Goal: Find specific page/section: Find specific page/section

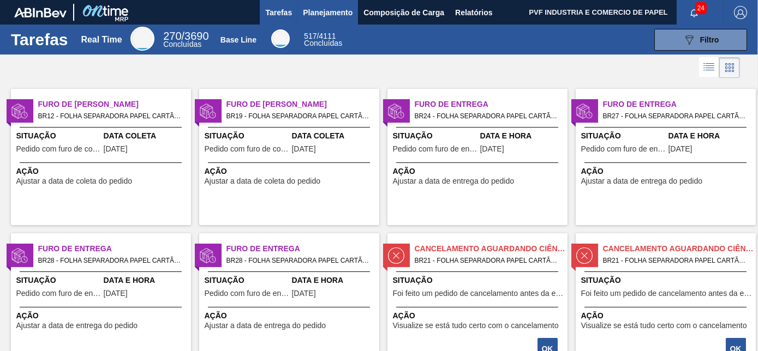
click at [313, 10] on span "Planejamento" at bounding box center [328, 12] width 50 height 13
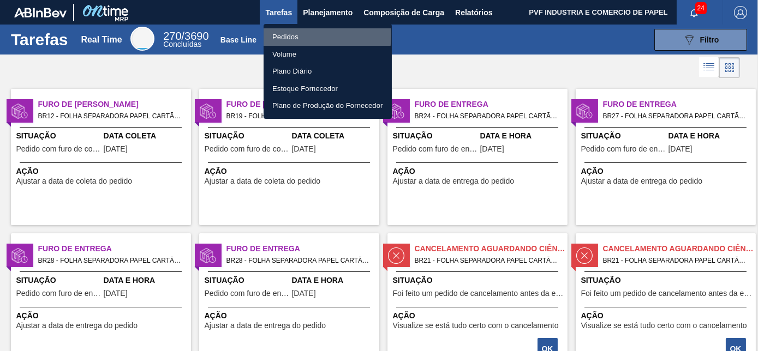
click at [290, 34] on li "Pedidos" at bounding box center [327, 36] width 128 height 17
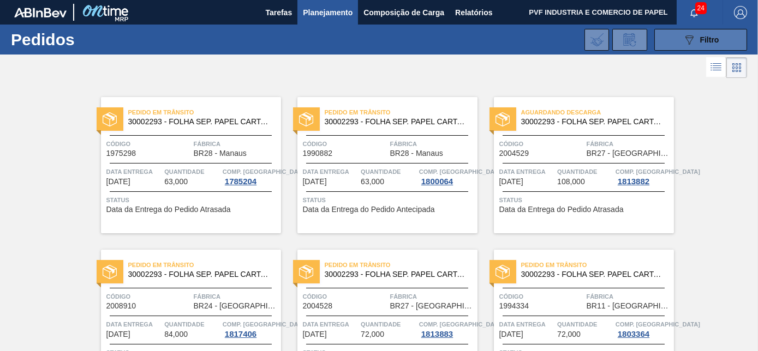
click at [682, 40] on icon "089F7B8B-B2A5-4AFE-B5C0-19BA573D28AC" at bounding box center [688, 39] width 13 height 13
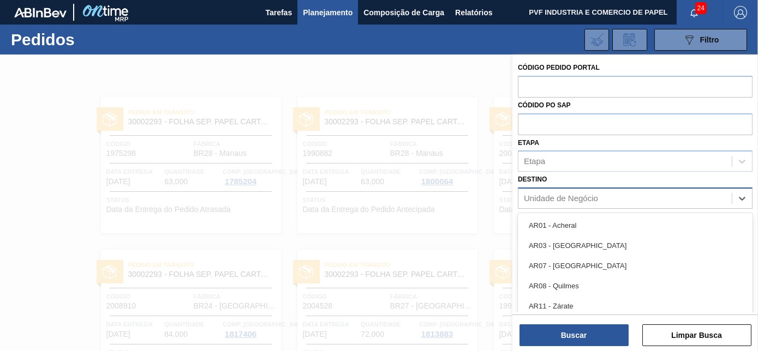
click at [560, 194] on div "Unidade de Negócio" at bounding box center [561, 198] width 74 height 9
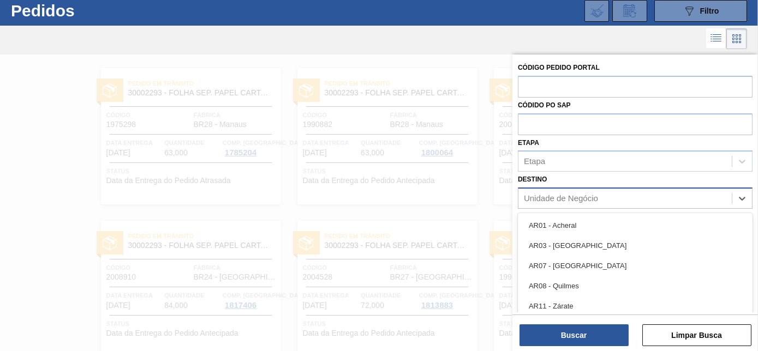
scroll to position [29, 0]
type input "via"
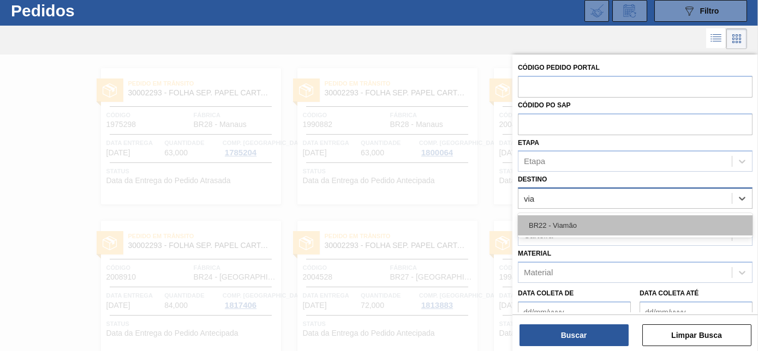
click at [570, 227] on div "BR22 - Viamão" at bounding box center [635, 225] width 235 height 20
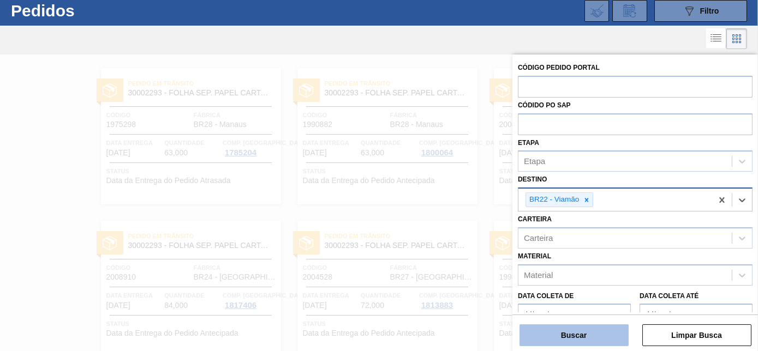
click at [573, 336] on button "Buscar" at bounding box center [573, 336] width 109 height 22
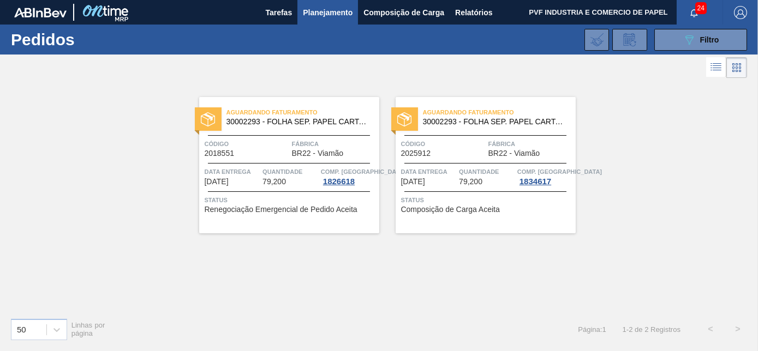
scroll to position [0, 0]
click at [681, 38] on button "089F7B8B-B2A5-4AFE-B5C0-19BA573D28AC Filtro" at bounding box center [700, 40] width 93 height 22
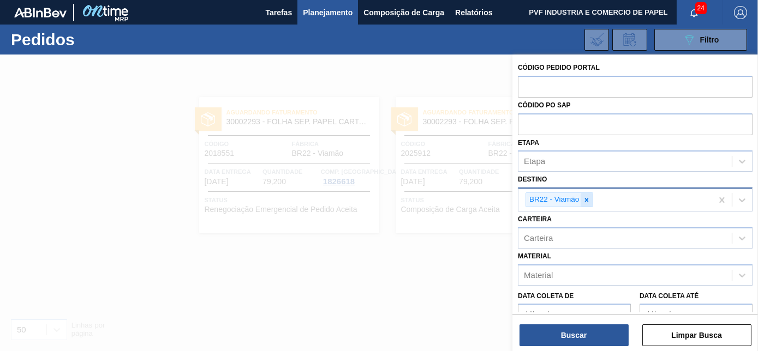
click at [587, 199] on icon at bounding box center [587, 200] width 8 height 8
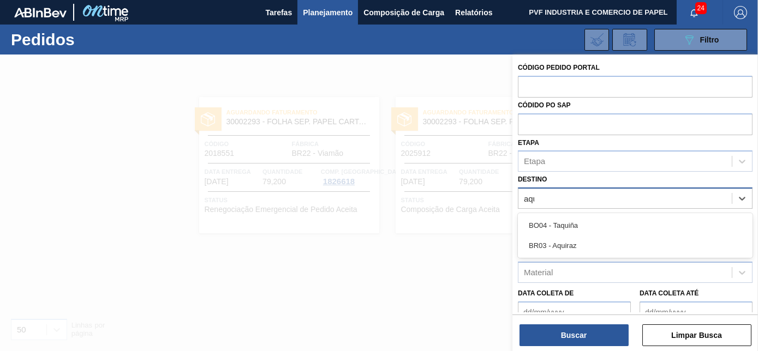
type input "aqui"
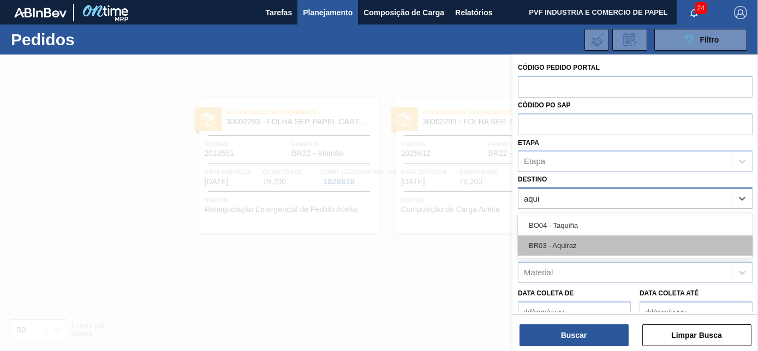
click at [575, 244] on div "BR03 - Aquiraz" at bounding box center [635, 246] width 235 height 20
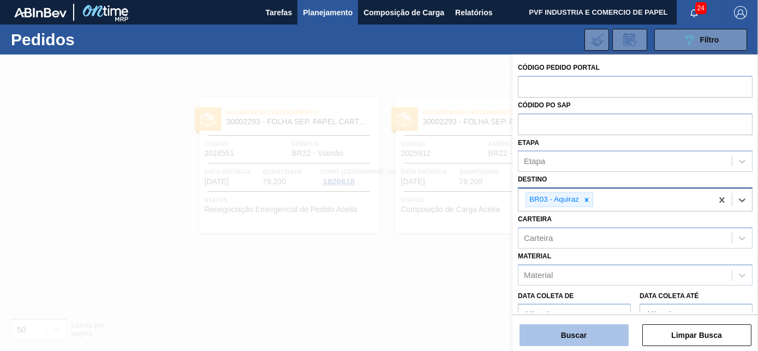
click at [585, 337] on button "Buscar" at bounding box center [573, 336] width 109 height 22
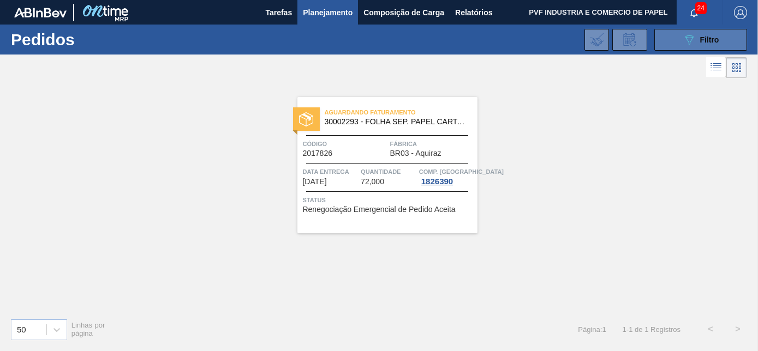
click at [709, 36] on span "Filtro" at bounding box center [709, 39] width 19 height 9
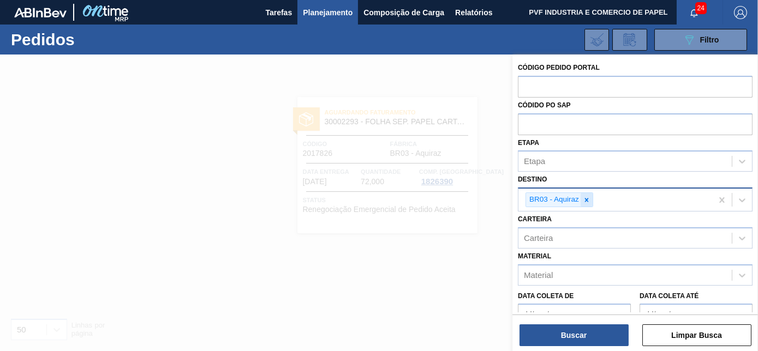
click at [588, 196] on icon at bounding box center [587, 200] width 8 height 8
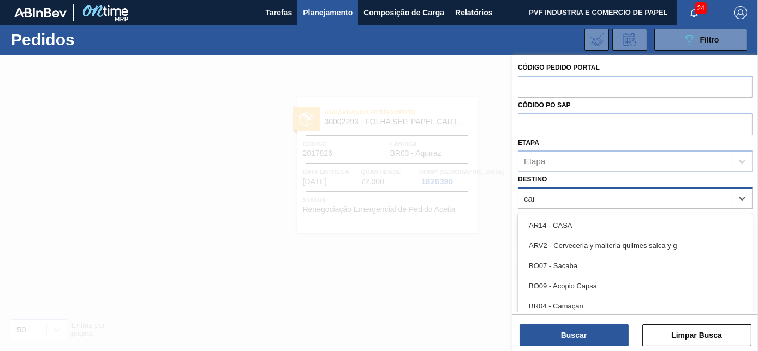
type input "cama"
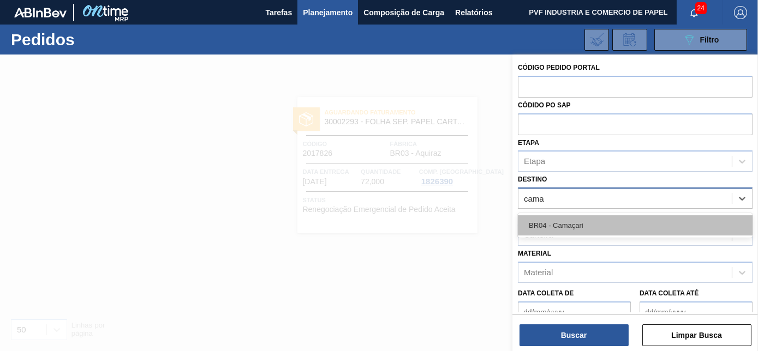
click at [584, 220] on div "BR04 - Camaçari" at bounding box center [635, 225] width 235 height 20
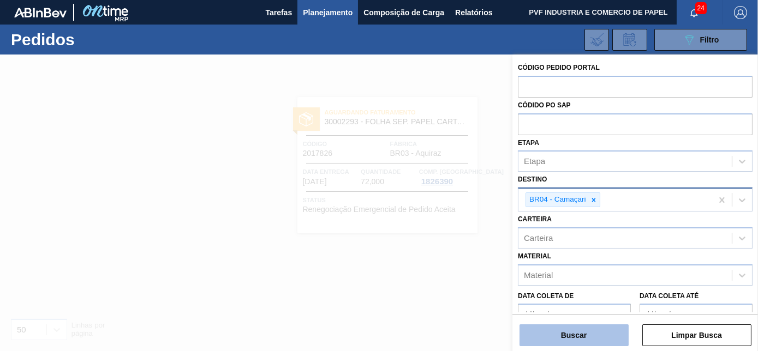
click at [580, 333] on button "Buscar" at bounding box center [573, 336] width 109 height 22
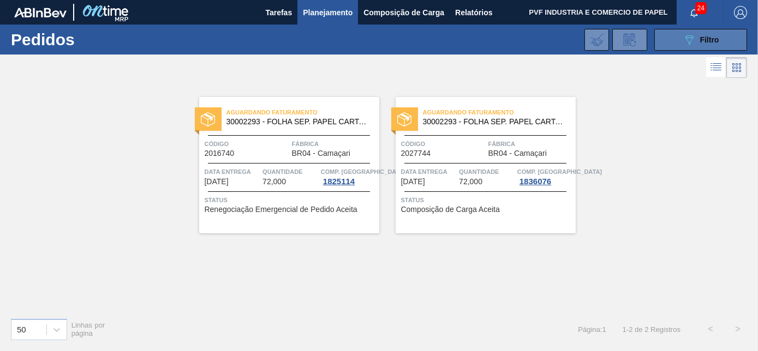
click at [691, 43] on icon "089F7B8B-B2A5-4AFE-B5C0-19BA573D28AC" at bounding box center [688, 39] width 13 height 13
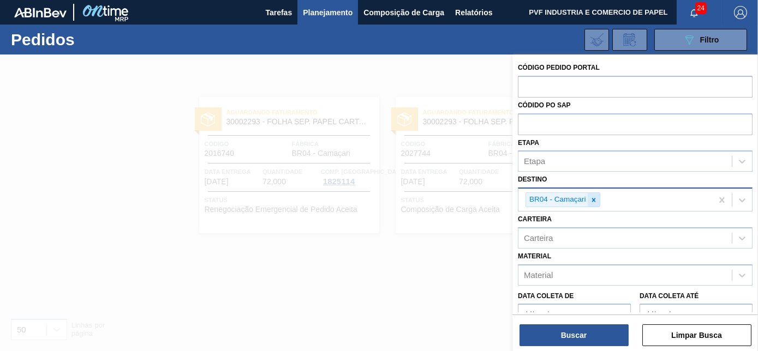
click at [591, 200] on icon at bounding box center [593, 200] width 4 height 4
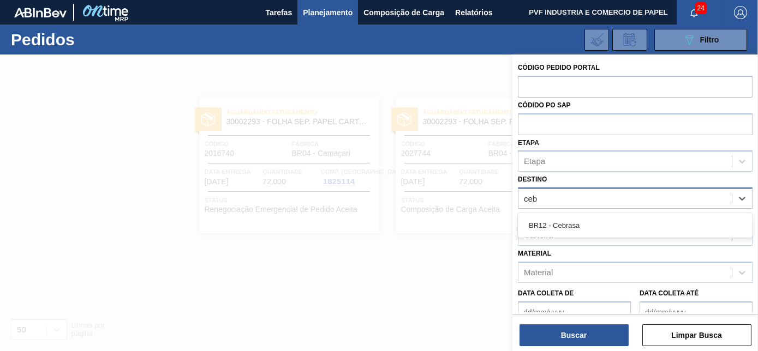
type input "cebr"
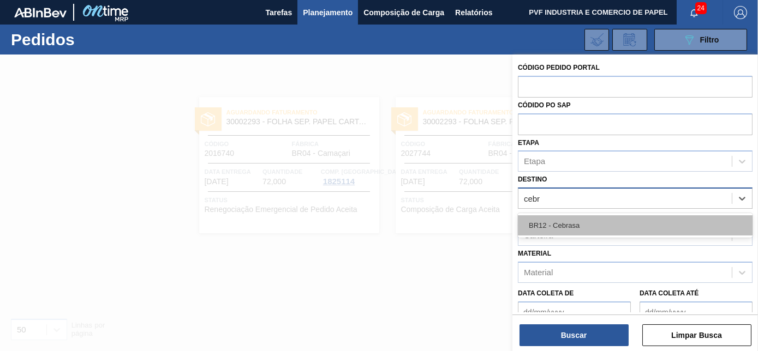
click at [584, 219] on div "BR12 - Cebrasa" at bounding box center [635, 225] width 235 height 20
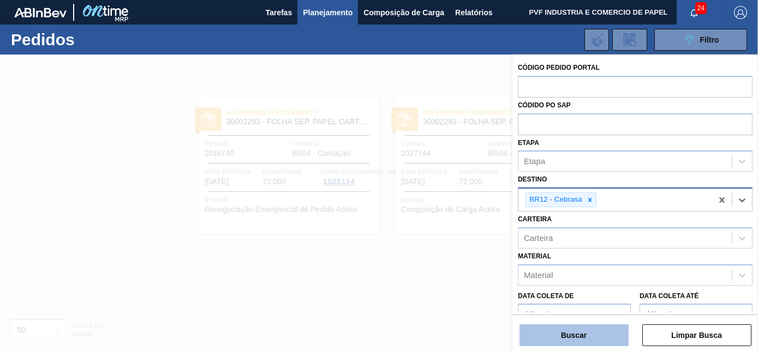
click at [590, 333] on button "Buscar" at bounding box center [573, 336] width 109 height 22
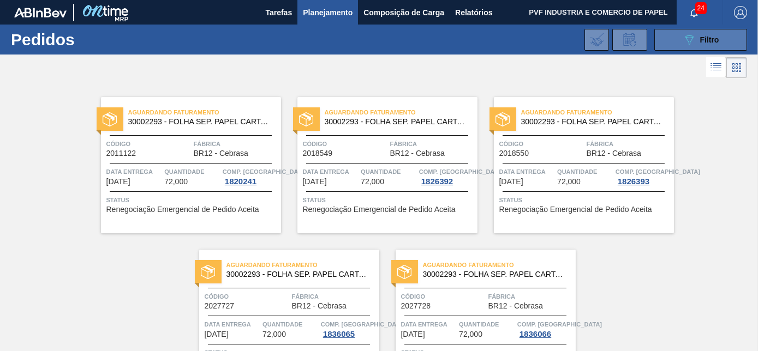
click at [696, 42] on div "089F7B8B-B2A5-4AFE-B5C0-19BA573D28AC Filtro" at bounding box center [700, 39] width 37 height 13
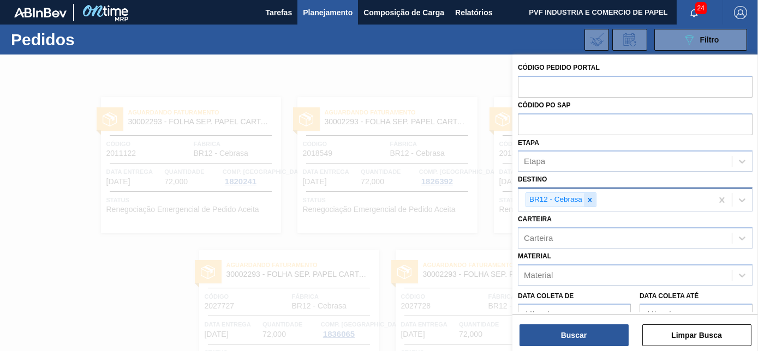
click at [590, 199] on icon at bounding box center [590, 200] width 8 height 8
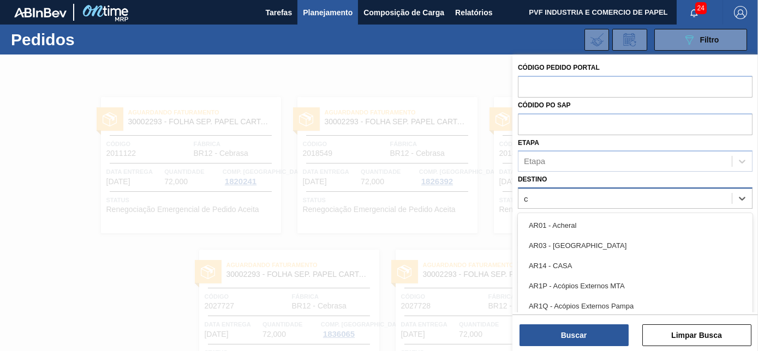
scroll to position [29, 0]
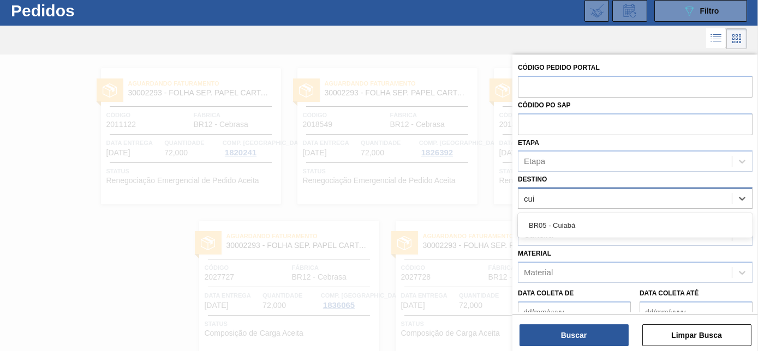
type input "cuia"
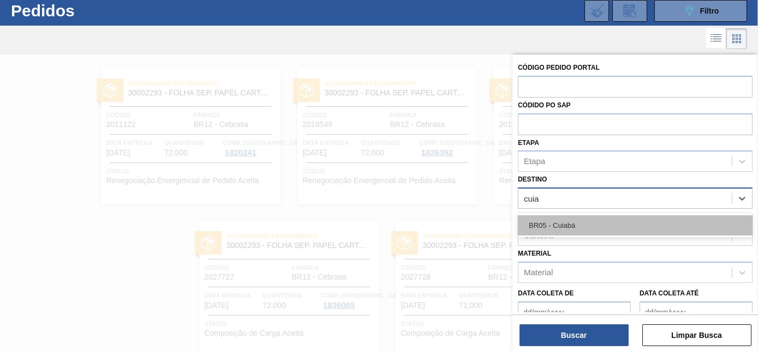
click at [583, 220] on div "BR05 - Cuiabá" at bounding box center [635, 225] width 235 height 20
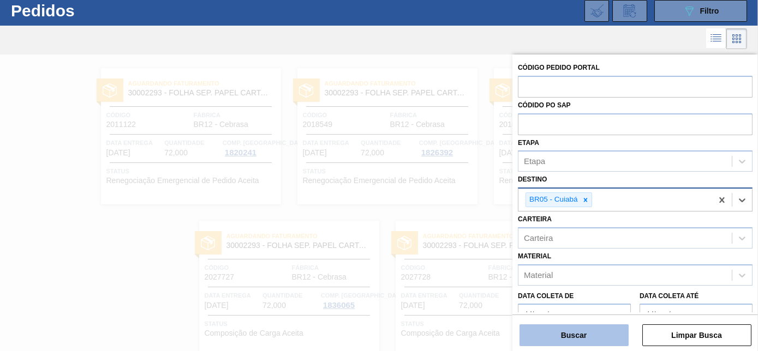
click at [597, 332] on button "Buscar" at bounding box center [573, 336] width 109 height 22
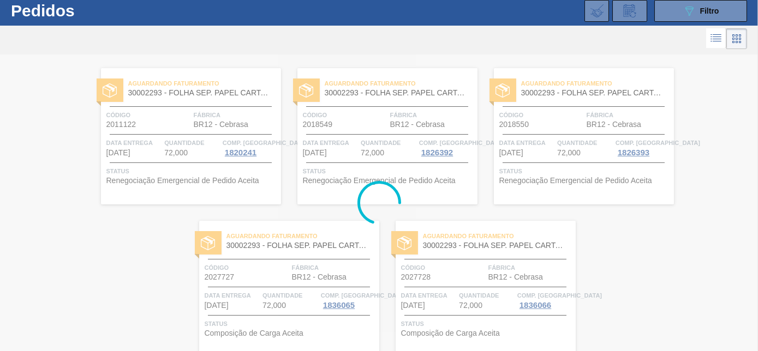
scroll to position [0, 0]
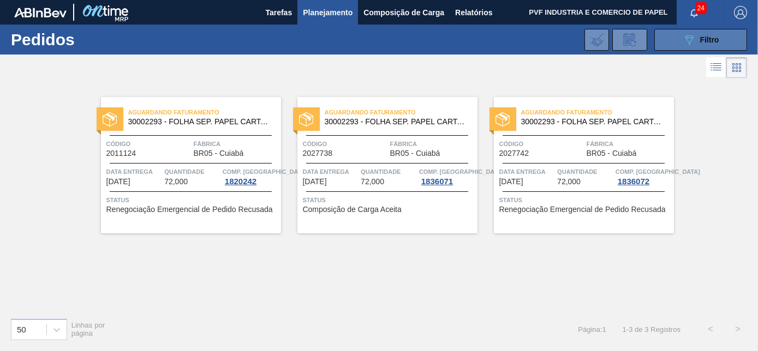
click at [680, 44] on button "089F7B8B-B2A5-4AFE-B5C0-19BA573D28AC Filtro" at bounding box center [700, 40] width 93 height 22
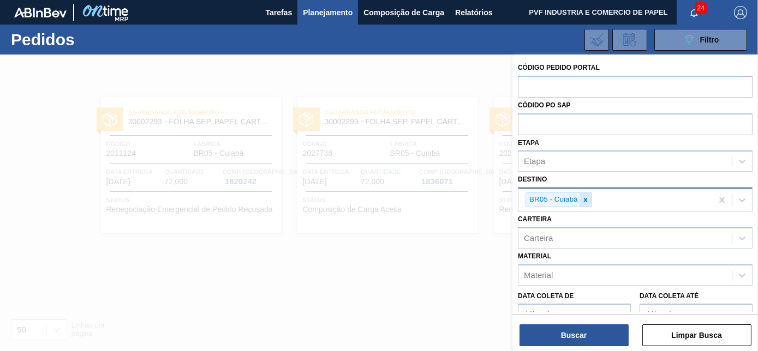
click at [589, 200] on div at bounding box center [585, 200] width 12 height 14
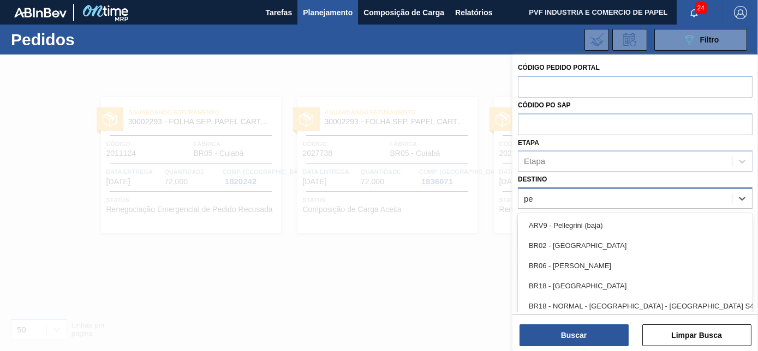
type input "per"
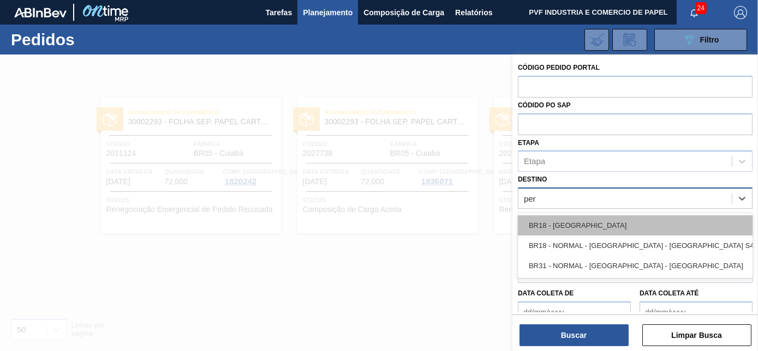
click at [574, 222] on div "BR18 - [GEOGRAPHIC_DATA]" at bounding box center [635, 225] width 235 height 20
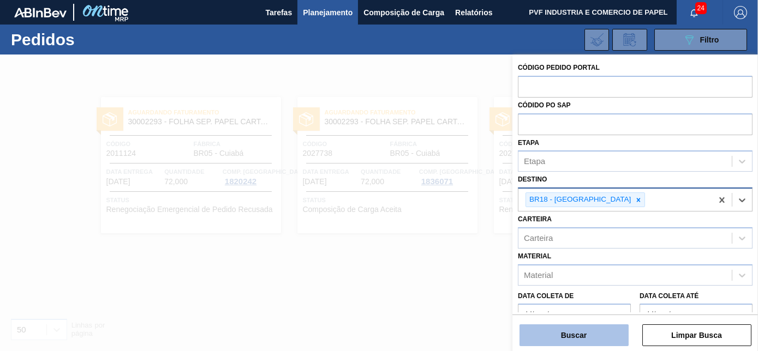
click at [587, 330] on button "Buscar" at bounding box center [573, 336] width 109 height 22
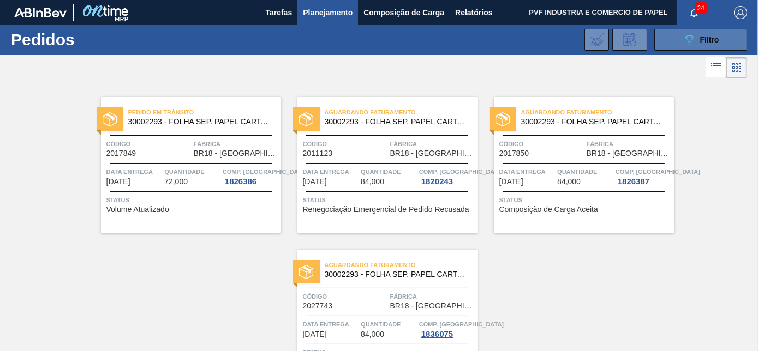
click at [670, 44] on button "089F7B8B-B2A5-4AFE-B5C0-19BA573D28AC Filtro" at bounding box center [700, 40] width 93 height 22
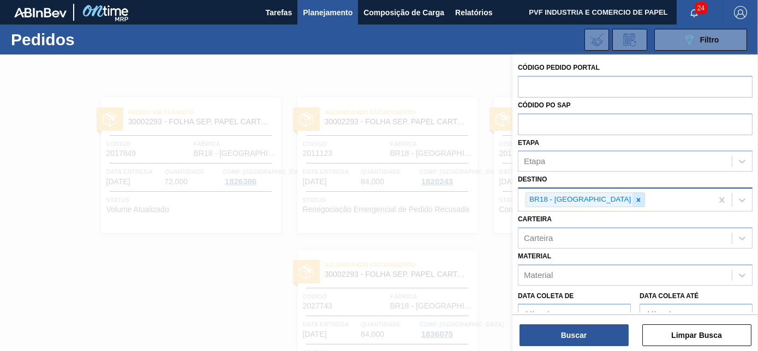
click at [634, 201] on icon at bounding box center [638, 200] width 8 height 8
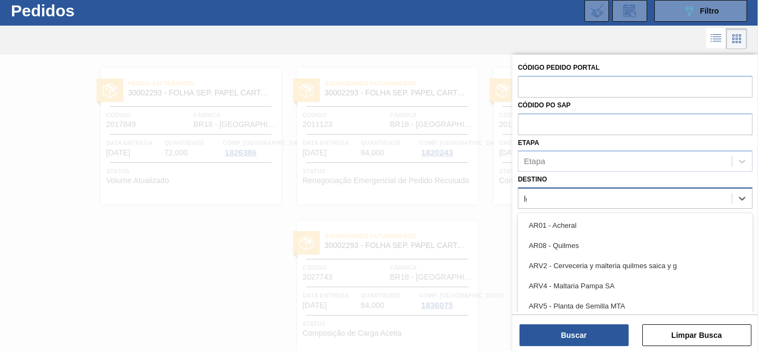
scroll to position [29, 0]
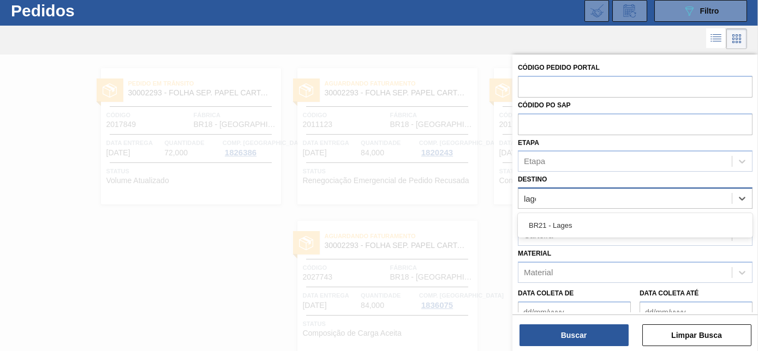
type input "lages"
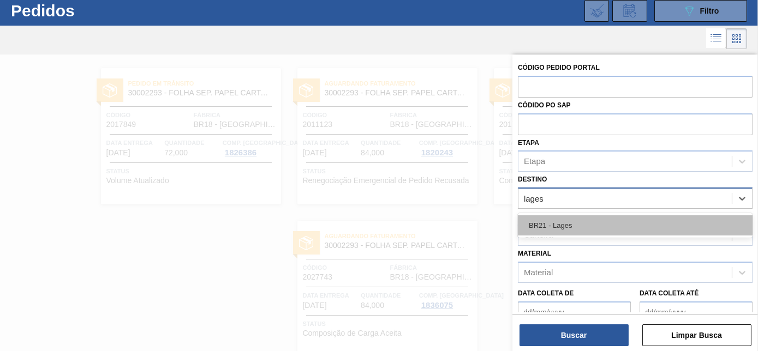
click at [586, 221] on div "BR21 - Lages" at bounding box center [635, 225] width 235 height 20
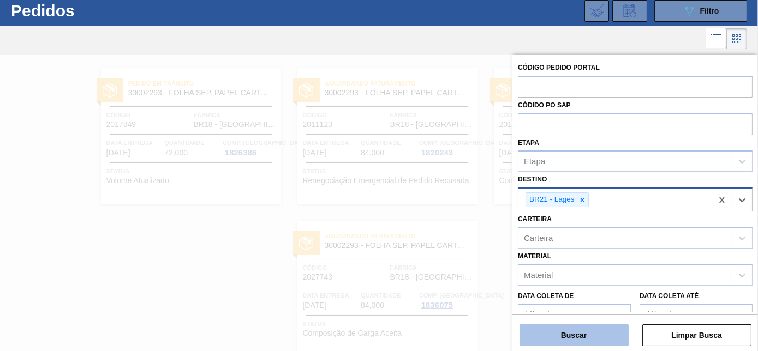
click at [590, 333] on button "Buscar" at bounding box center [573, 336] width 109 height 22
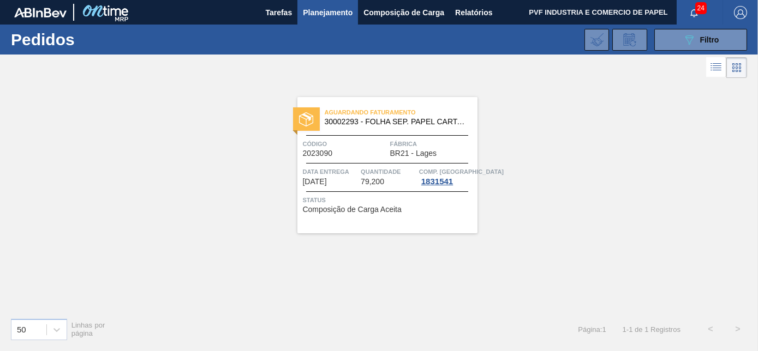
scroll to position [0, 0]
click at [679, 45] on button "089F7B8B-B2A5-4AFE-B5C0-19BA573D28AC Filtro" at bounding box center [700, 40] width 93 height 22
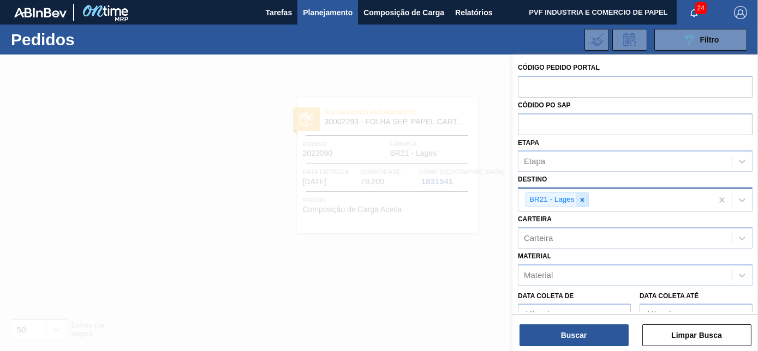
click at [584, 197] on icon at bounding box center [582, 200] width 8 height 8
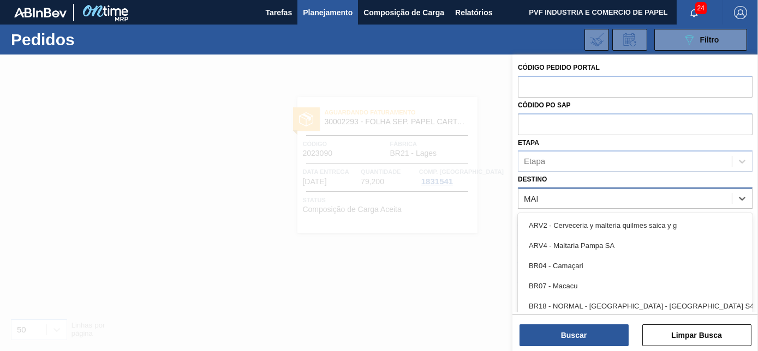
type input "MANA"
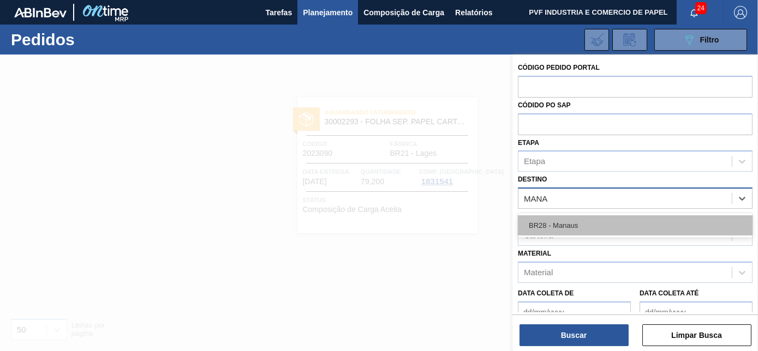
click at [570, 217] on div "BR28 - Manaus" at bounding box center [635, 225] width 235 height 20
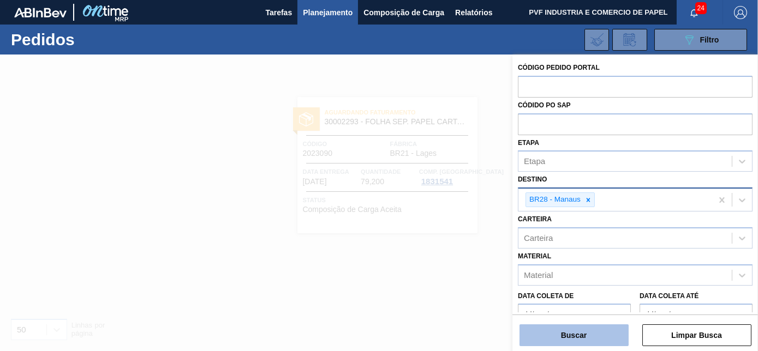
click at [579, 334] on button "Buscar" at bounding box center [573, 336] width 109 height 22
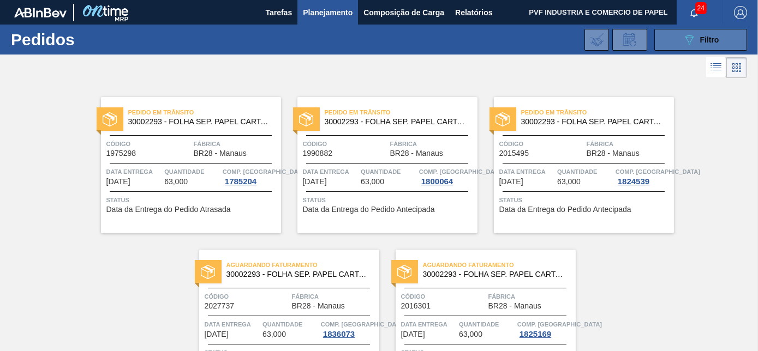
click at [675, 34] on button "089F7B8B-B2A5-4AFE-B5C0-19BA573D28AC Filtro" at bounding box center [700, 40] width 93 height 22
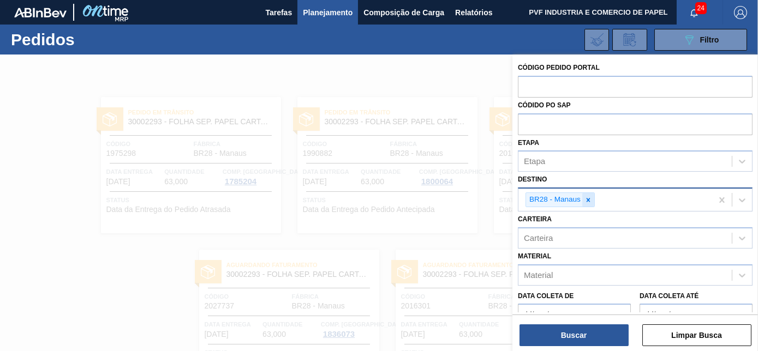
click at [587, 199] on icon at bounding box center [588, 200] width 4 height 4
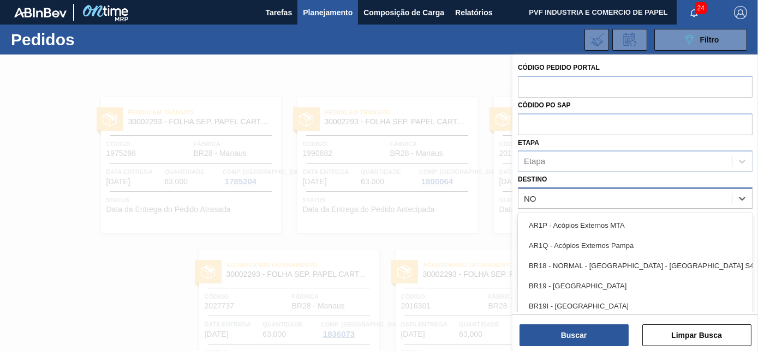
scroll to position [29, 0]
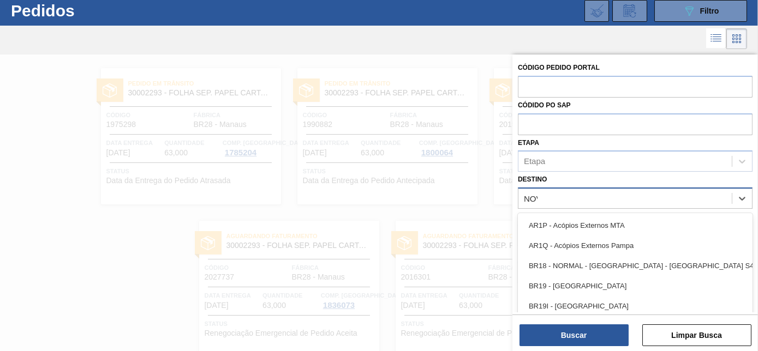
type input "NOVA"
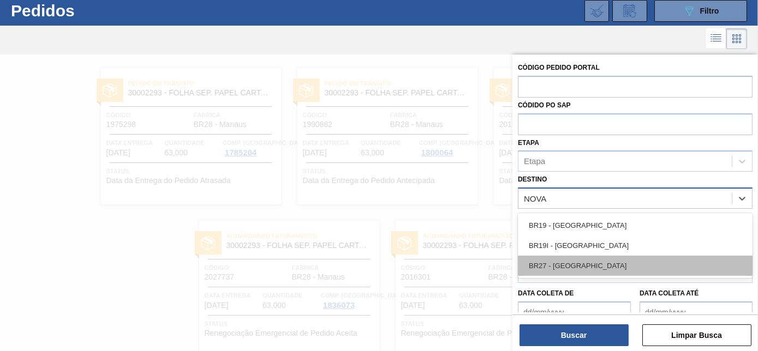
click at [578, 263] on div "BR27 - [GEOGRAPHIC_DATA]" at bounding box center [635, 266] width 235 height 20
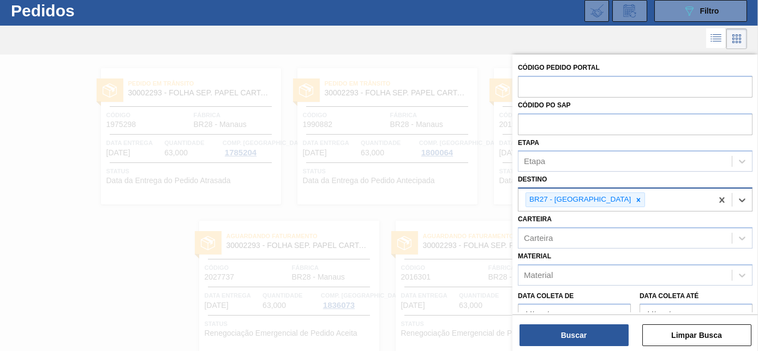
click at [591, 323] on div "Buscar Limpar Busca" at bounding box center [634, 330] width 245 height 31
click at [591, 328] on button "Buscar" at bounding box center [573, 336] width 109 height 22
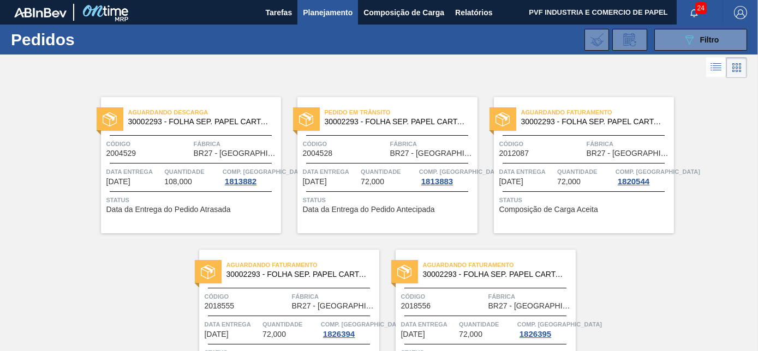
scroll to position [0, 0]
click at [687, 38] on icon "089F7B8B-B2A5-4AFE-B5C0-19BA573D28AC" at bounding box center [688, 39] width 13 height 13
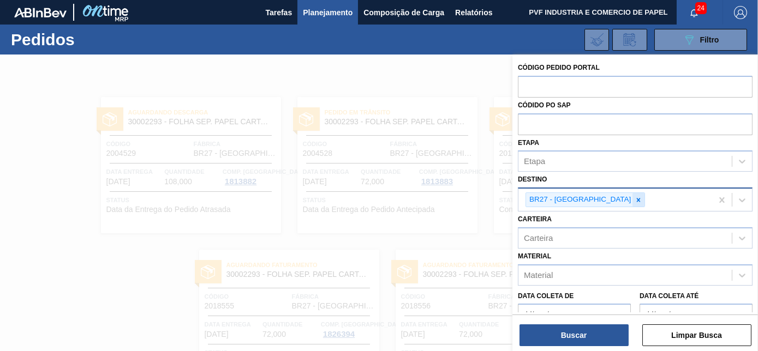
click at [634, 199] on icon at bounding box center [638, 200] width 8 height 8
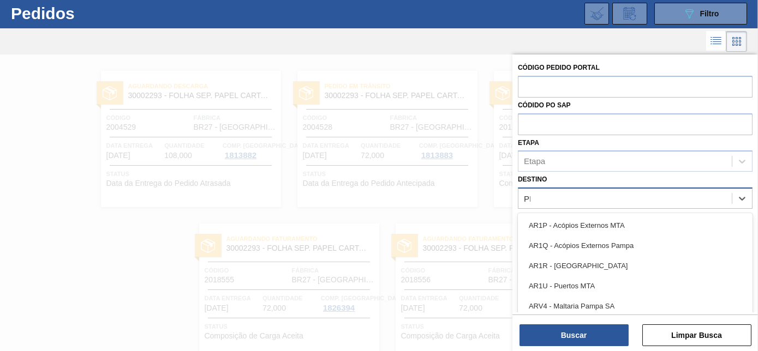
scroll to position [29, 0]
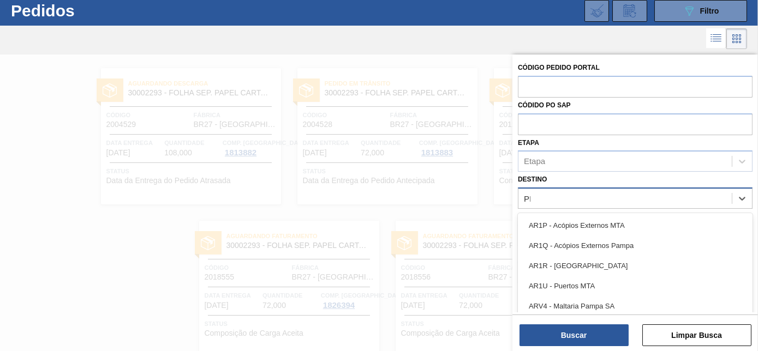
type input "PIRA"
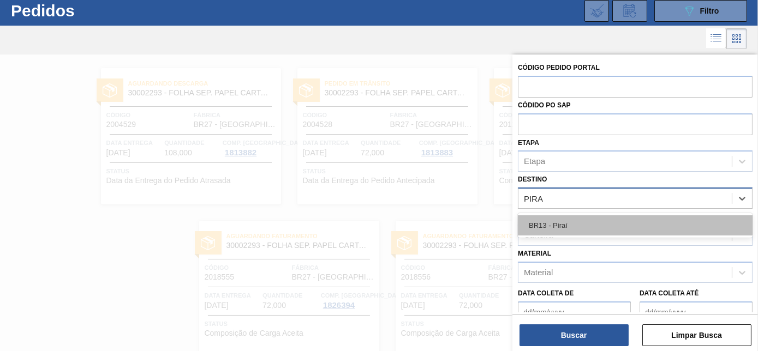
click at [574, 222] on div "BR13 - Piraí" at bounding box center [635, 225] width 235 height 20
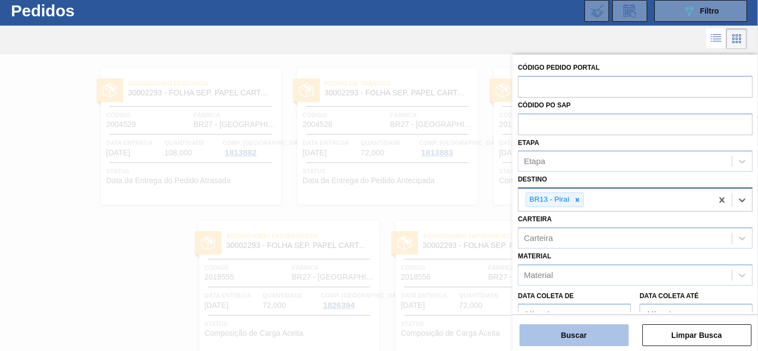
click at [583, 339] on button "Buscar" at bounding box center [573, 336] width 109 height 22
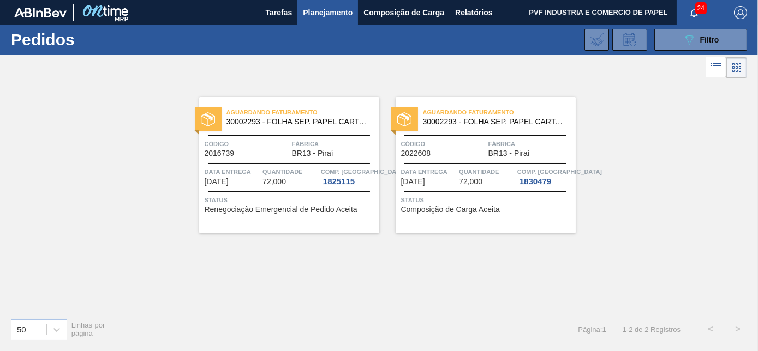
scroll to position [0, 0]
click at [714, 39] on span "Filtro" at bounding box center [709, 39] width 19 height 9
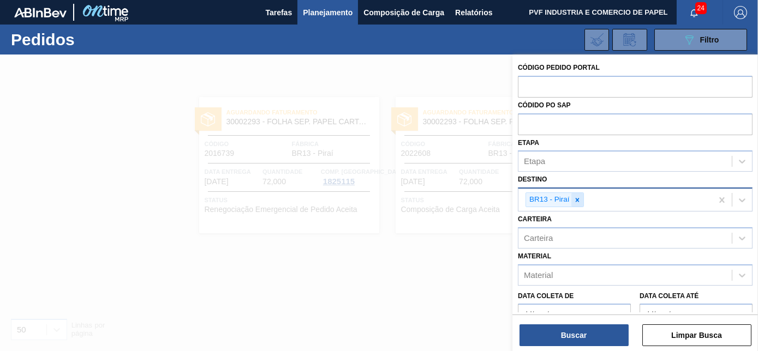
click at [578, 200] on icon at bounding box center [577, 200] width 8 height 8
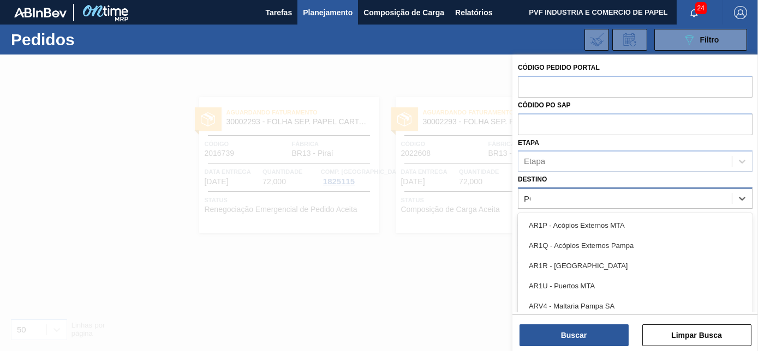
type input "PONT"
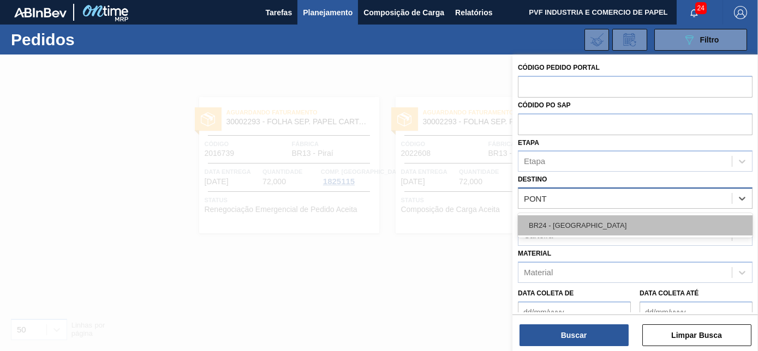
click at [566, 219] on div "BR24 - [GEOGRAPHIC_DATA]" at bounding box center [635, 225] width 235 height 20
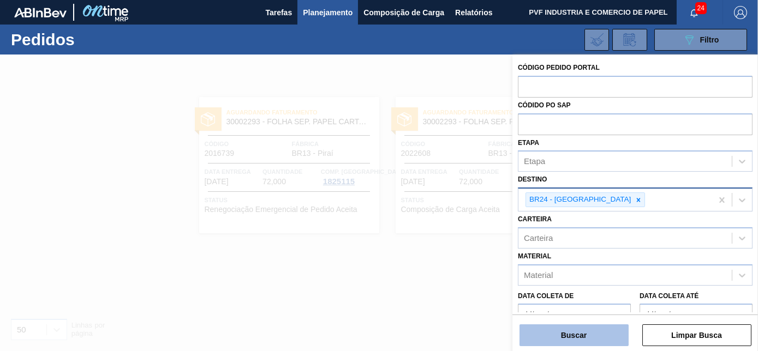
click at [589, 337] on button "Buscar" at bounding box center [573, 336] width 109 height 22
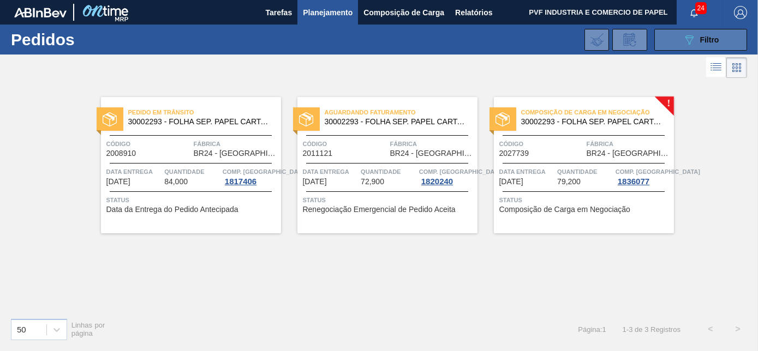
click at [688, 39] on icon "089F7B8B-B2A5-4AFE-B5C0-19BA573D28AC" at bounding box center [688, 39] width 13 height 13
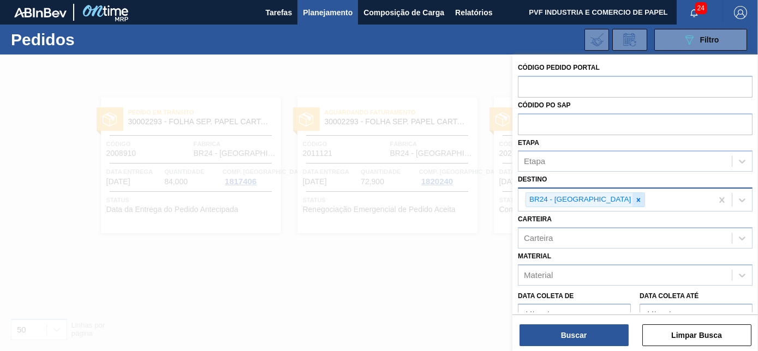
click at [637, 200] on icon at bounding box center [639, 200] width 4 height 4
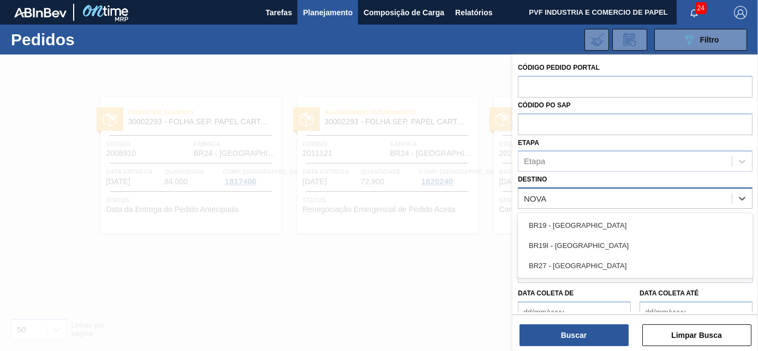
type input "NOVA R"
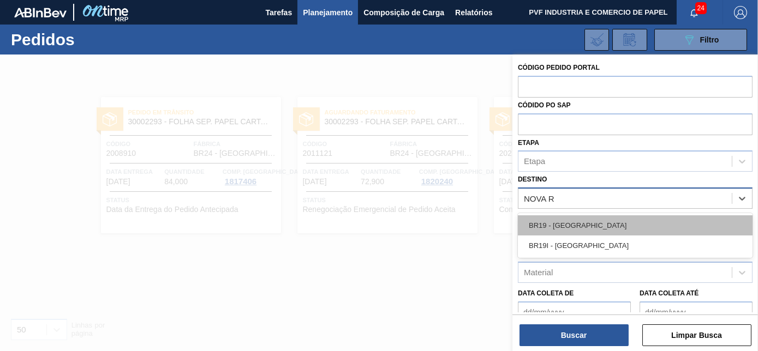
click at [578, 226] on div "BR19 - [GEOGRAPHIC_DATA]" at bounding box center [635, 225] width 235 height 20
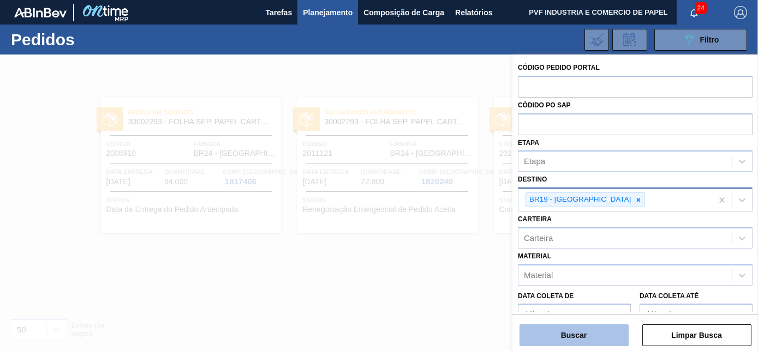
click at [587, 331] on button "Buscar" at bounding box center [573, 336] width 109 height 22
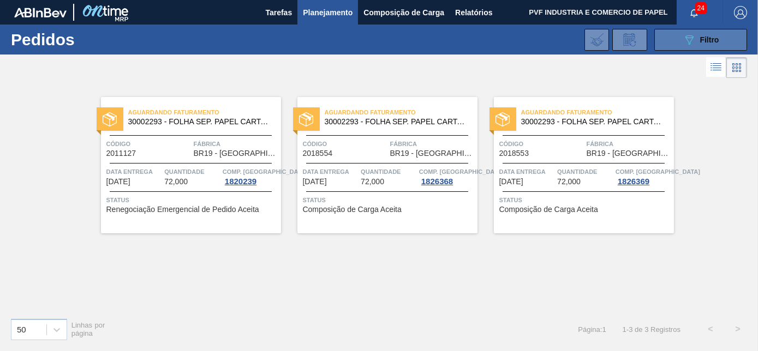
click at [691, 41] on icon "089F7B8B-B2A5-4AFE-B5C0-19BA573D28AC" at bounding box center [688, 39] width 13 height 13
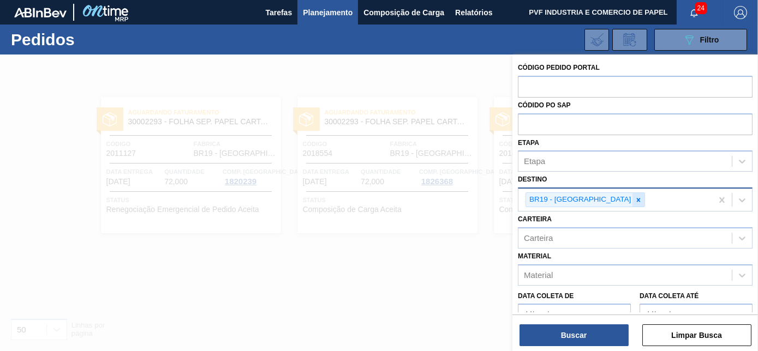
click at [637, 198] on icon at bounding box center [639, 200] width 4 height 4
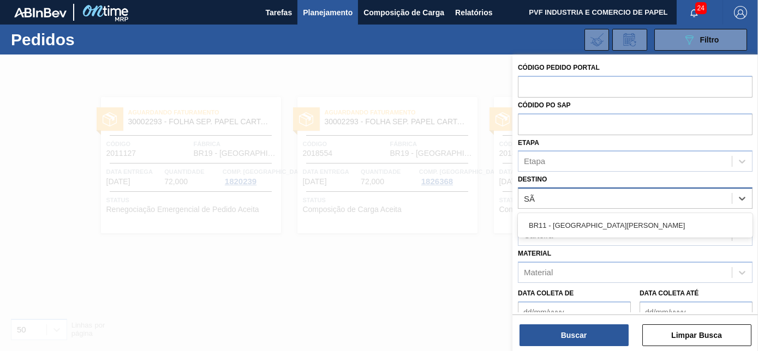
type input "SÃO"
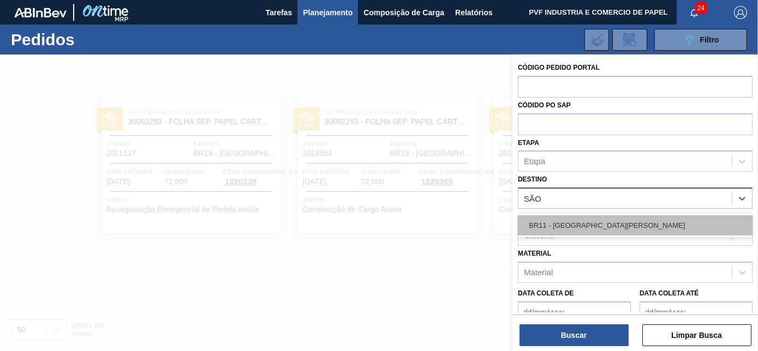
click at [577, 227] on div "BR11 - [GEOGRAPHIC_DATA][PERSON_NAME]" at bounding box center [635, 225] width 235 height 20
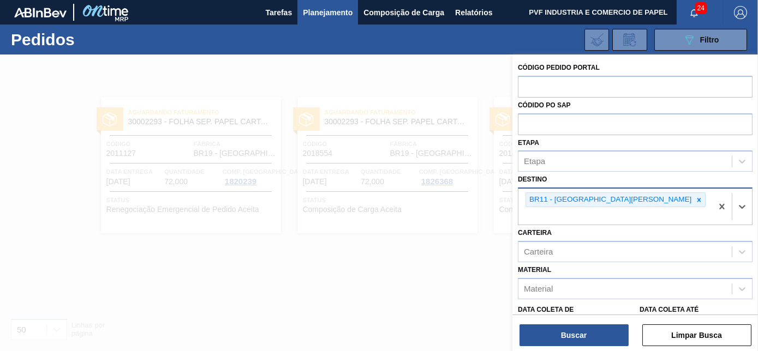
click at [567, 323] on div "Buscar Limpar Busca" at bounding box center [634, 330] width 245 height 31
click at [567, 331] on button "Buscar" at bounding box center [573, 336] width 109 height 22
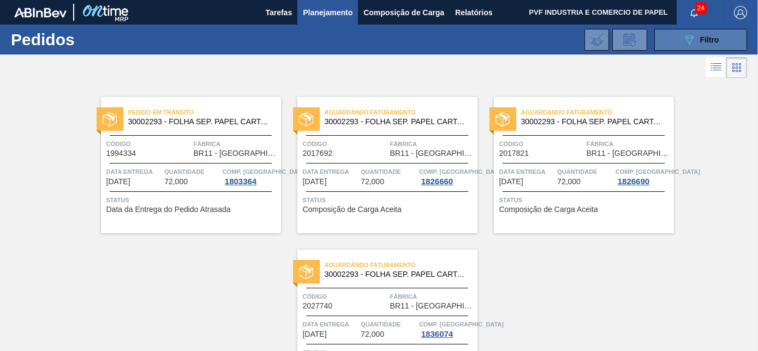
click at [697, 45] on div "089F7B8B-B2A5-4AFE-B5C0-19BA573D28AC Filtro" at bounding box center [700, 39] width 37 height 13
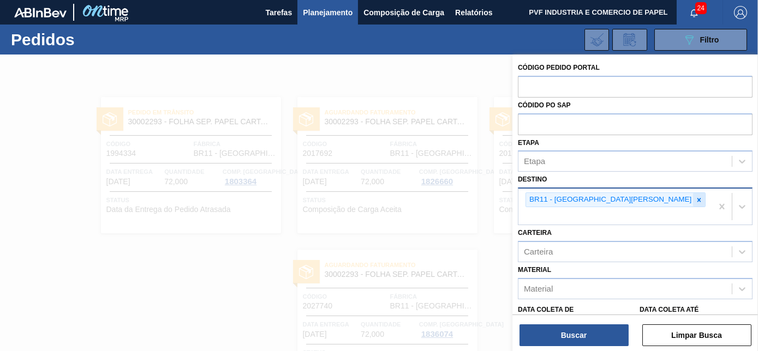
click at [695, 197] on icon at bounding box center [699, 200] width 8 height 8
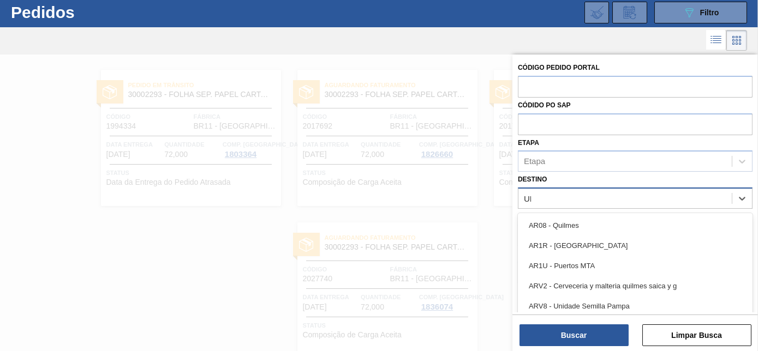
scroll to position [29, 0]
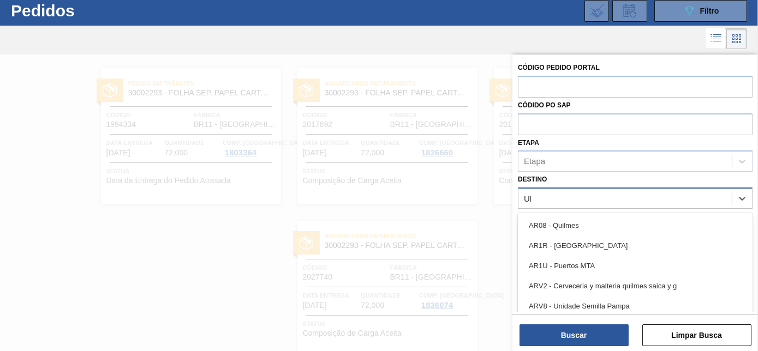
type input "UBER"
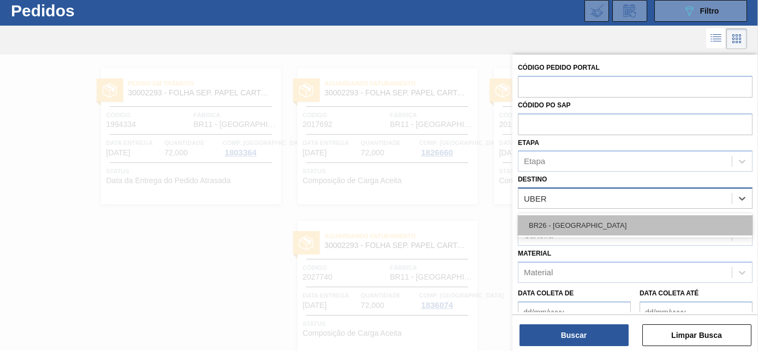
click at [582, 225] on div "BR26 - [GEOGRAPHIC_DATA]" at bounding box center [635, 225] width 235 height 20
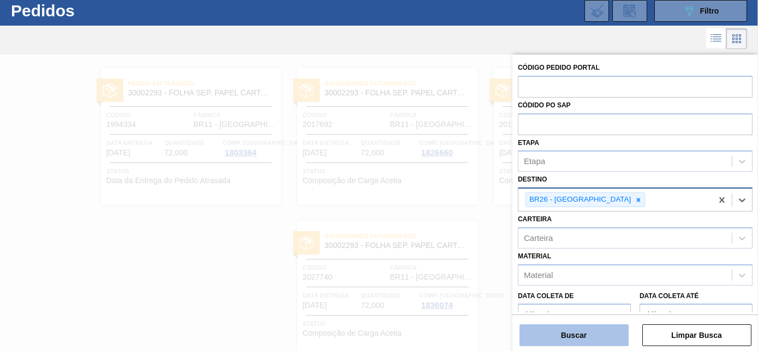
click at [586, 335] on button "Buscar" at bounding box center [573, 336] width 109 height 22
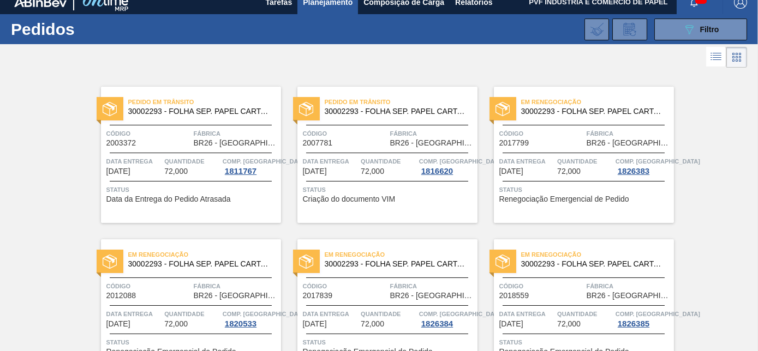
scroll to position [0, 0]
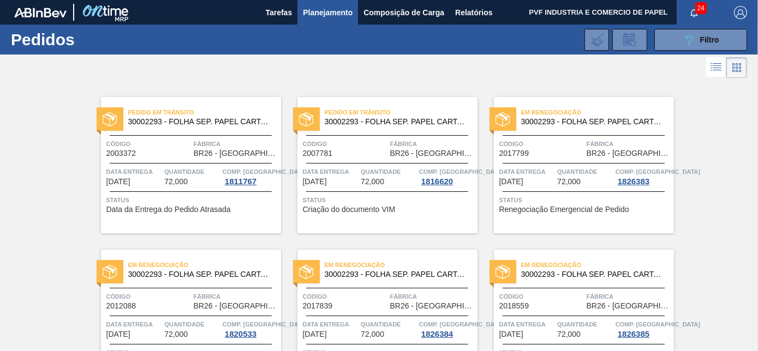
click at [158, 139] on span "Código" at bounding box center [148, 144] width 85 height 11
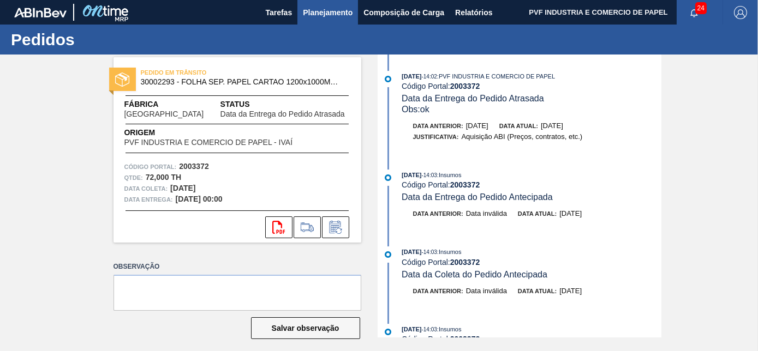
click at [320, 13] on span "Planejamento" at bounding box center [328, 12] width 50 height 13
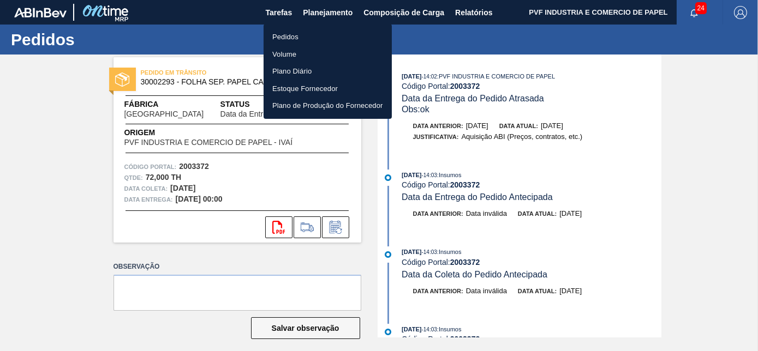
drag, startPoint x: 293, startPoint y: 35, endPoint x: 592, endPoint y: 243, distance: 364.4
click at [293, 35] on li "Pedidos" at bounding box center [327, 36] width 128 height 17
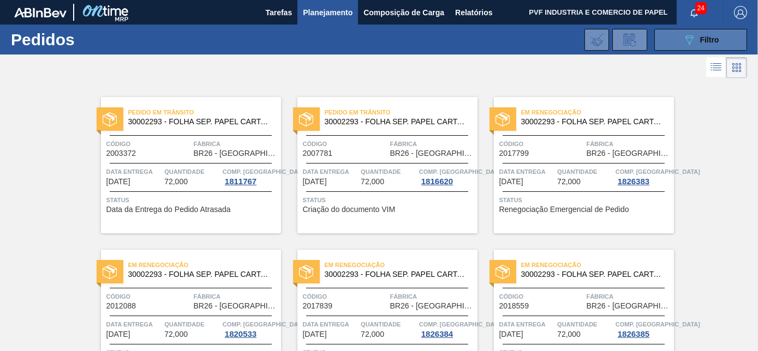
click at [720, 43] on button "089F7B8B-B2A5-4AFE-B5C0-19BA573D28AC Filtro" at bounding box center [700, 40] width 93 height 22
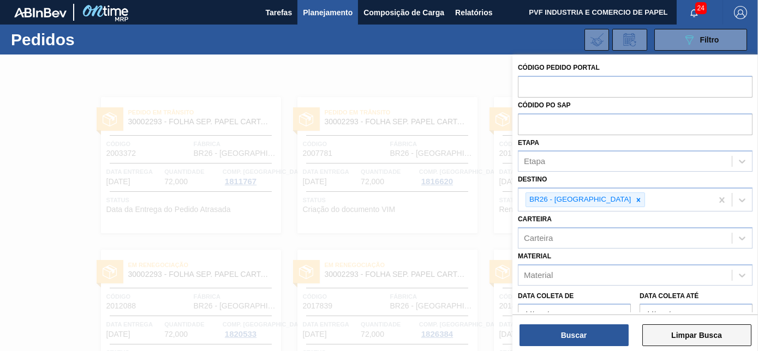
click at [681, 336] on button "Limpar Busca" at bounding box center [696, 336] width 109 height 22
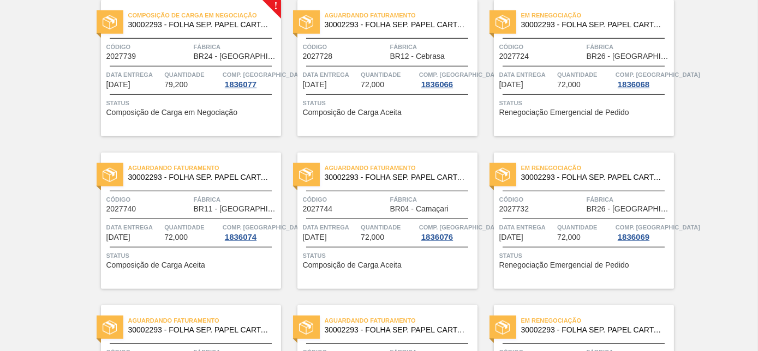
scroll to position [2366, 0]
